Goal: Use online tool/utility: Use online tool/utility

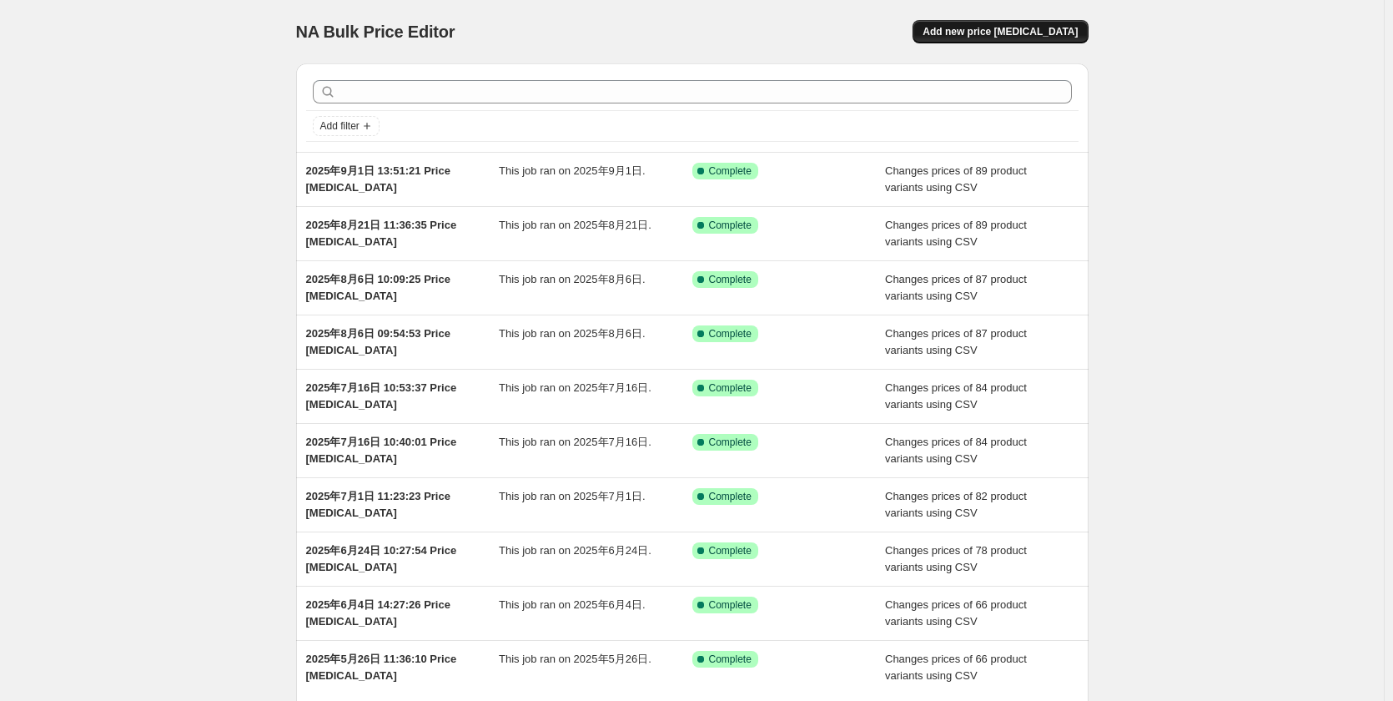
click at [1058, 32] on span "Add new price [MEDICAL_DATA]" at bounding box center [999, 31] width 155 height 13
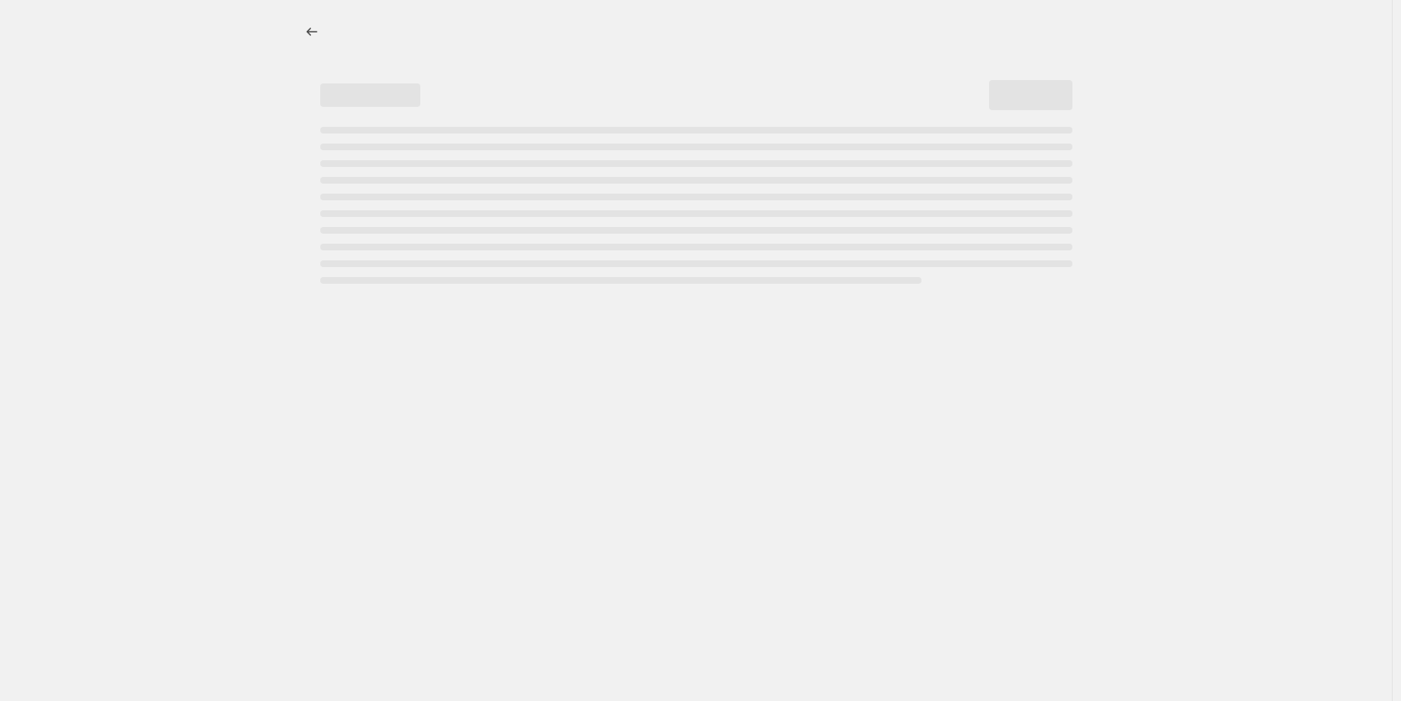
select select "percentage"
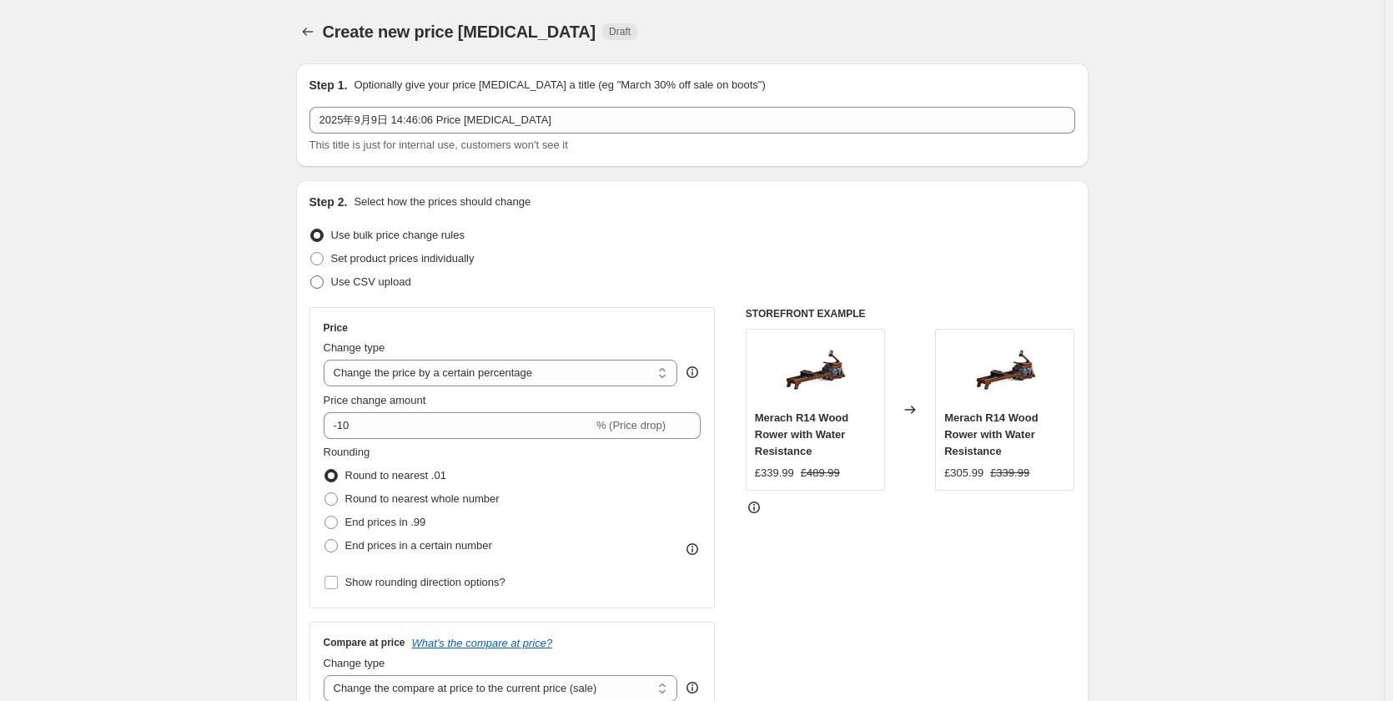
click at [369, 286] on span "Use CSV upload" at bounding box center [371, 281] width 80 height 13
click at [311, 276] on input "Use CSV upload" at bounding box center [310, 275] width 1 height 1
radio input "true"
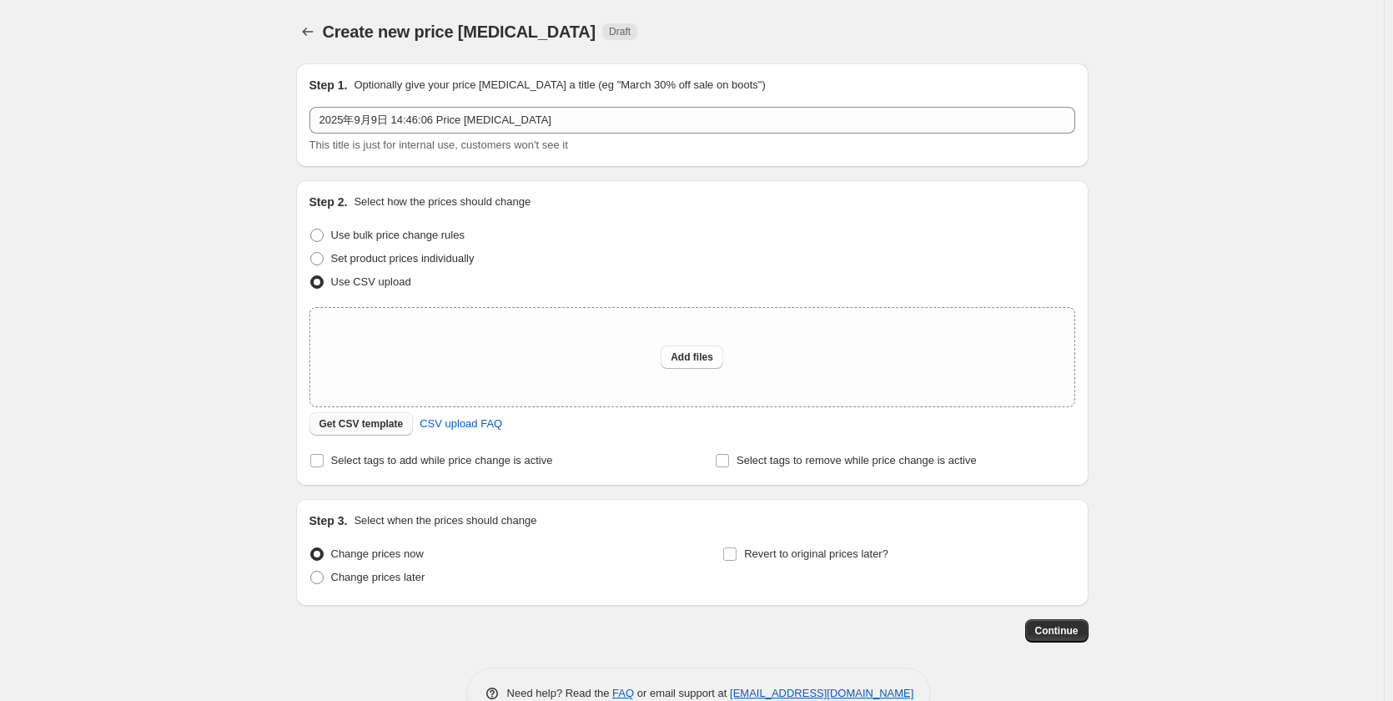
click at [364, 419] on span "Get CSV template" at bounding box center [361, 423] width 84 height 13
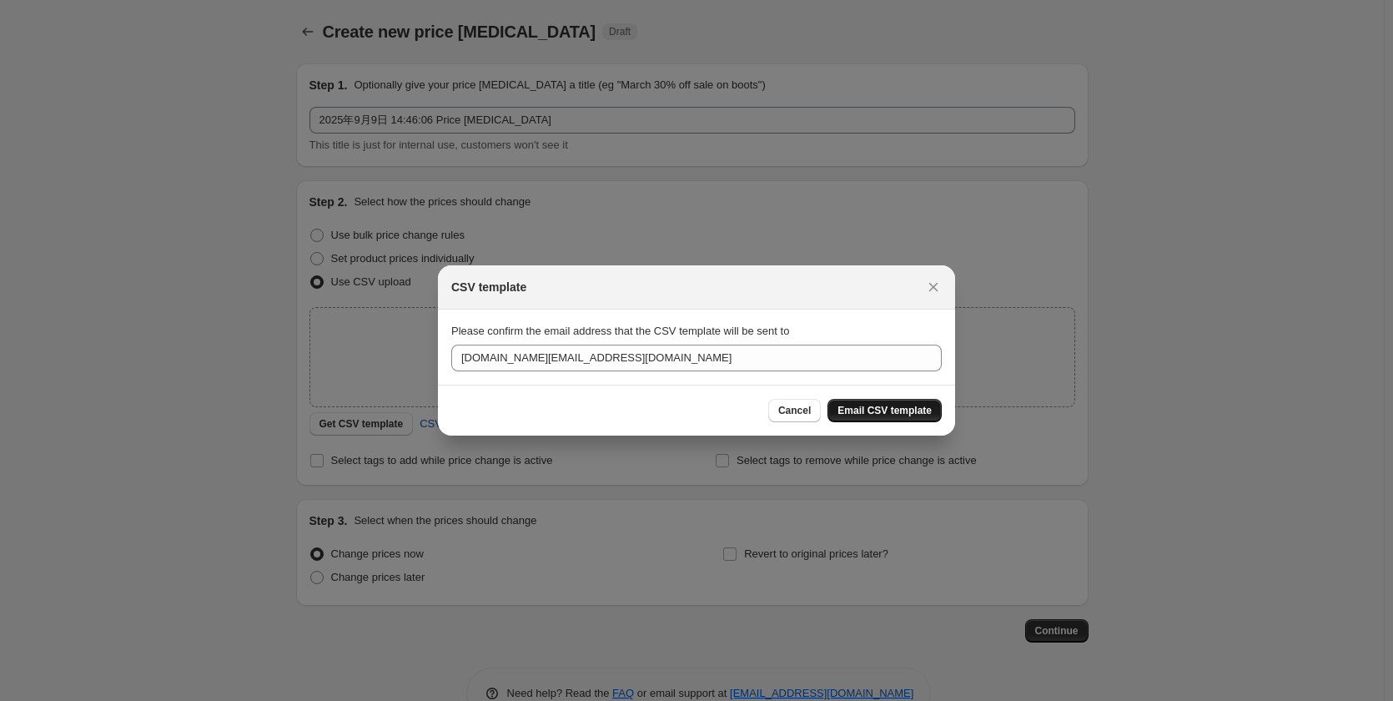
click at [872, 410] on span "Email CSV template" at bounding box center [884, 410] width 94 height 13
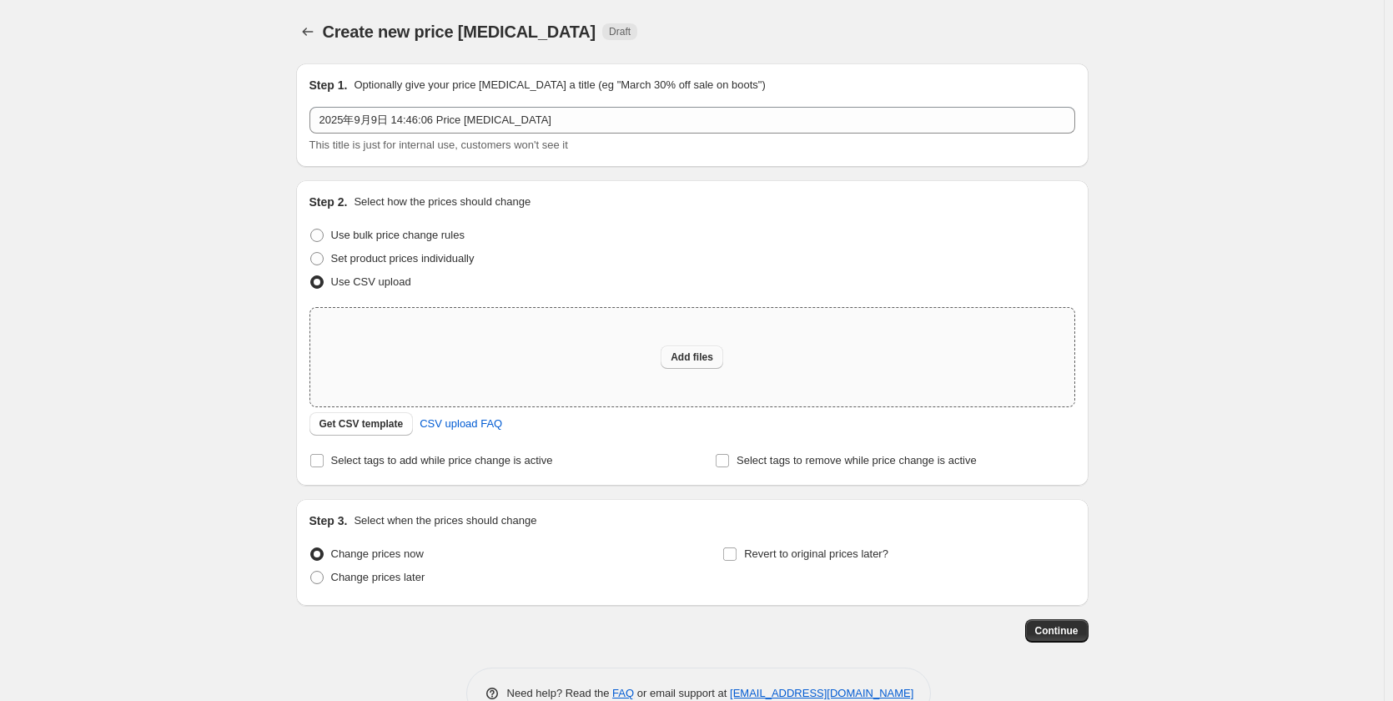
click at [683, 354] on span "Add files" at bounding box center [692, 356] width 43 height 13
type input "C:\fakepath\UK 250909.csv"
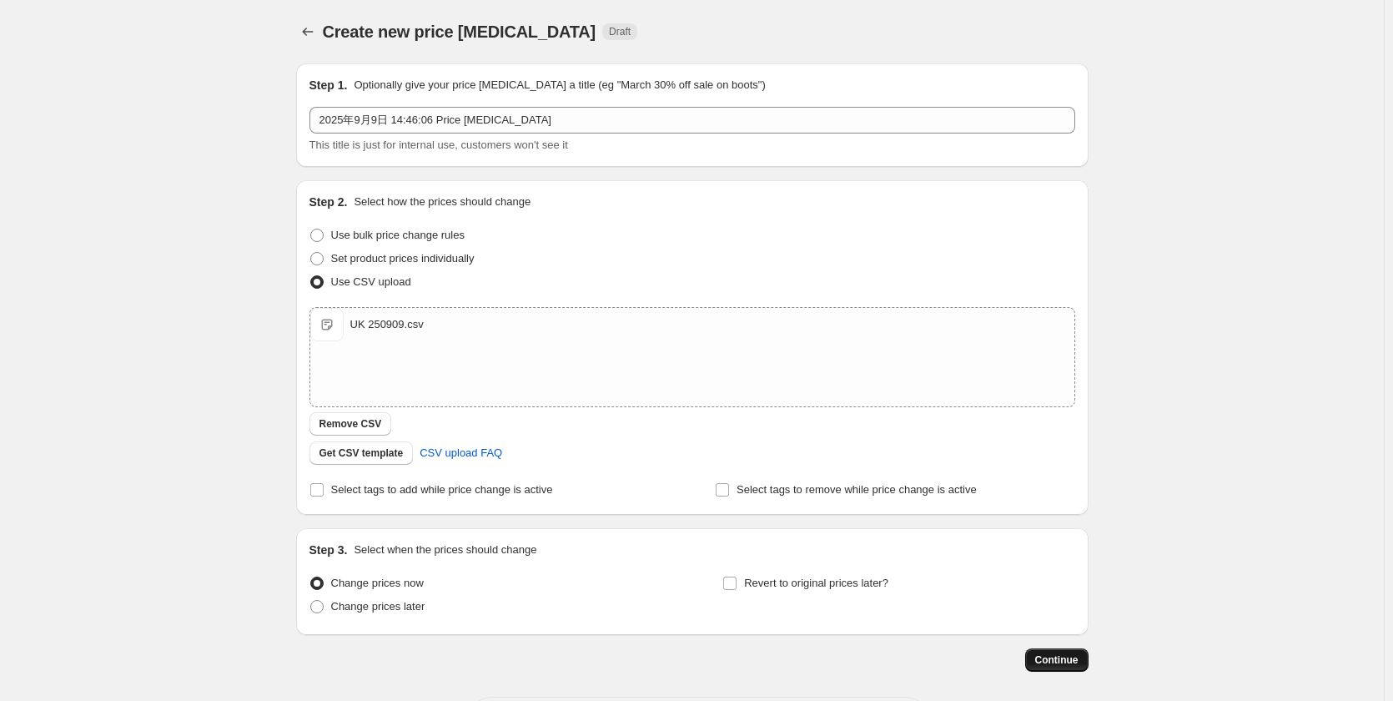
click at [1078, 656] on span "Continue" at bounding box center [1056, 659] width 43 height 13
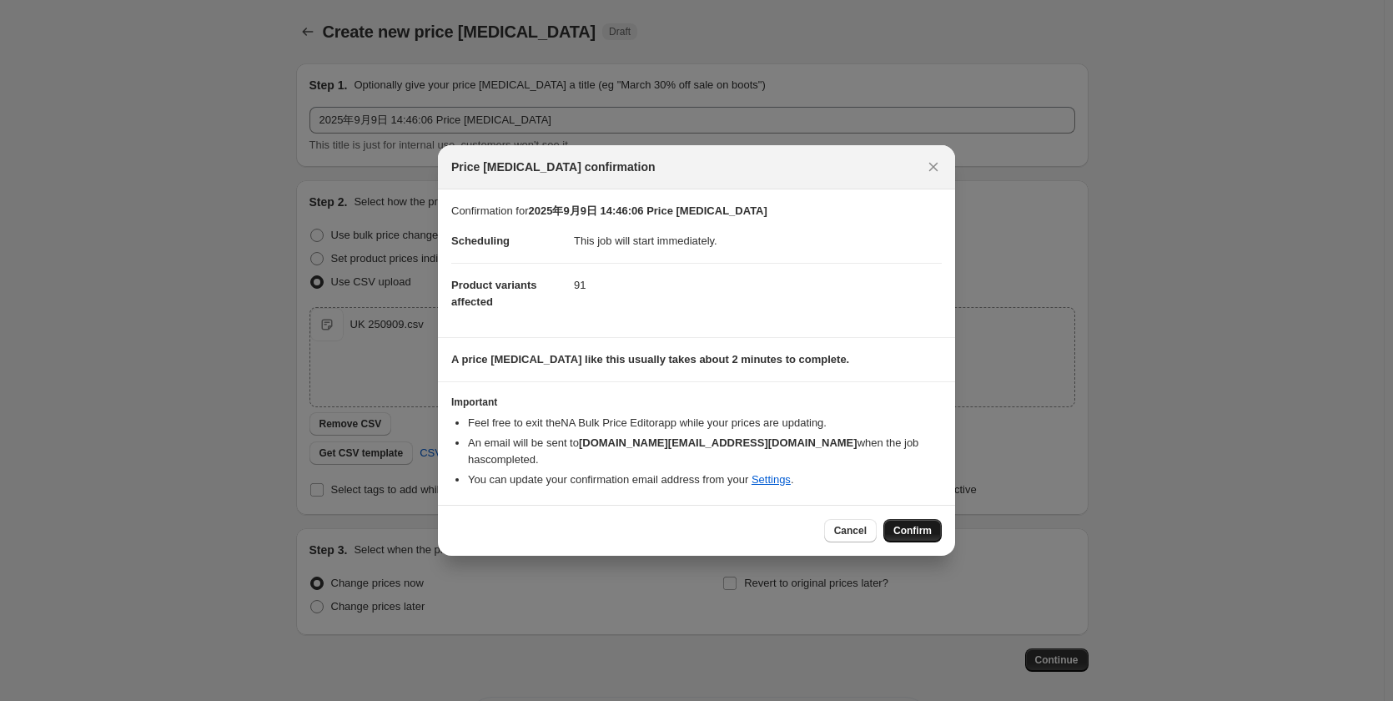
click at [924, 524] on span "Confirm" at bounding box center [912, 530] width 38 height 13
